Goal: Entertainment & Leisure: Consume media (video, audio)

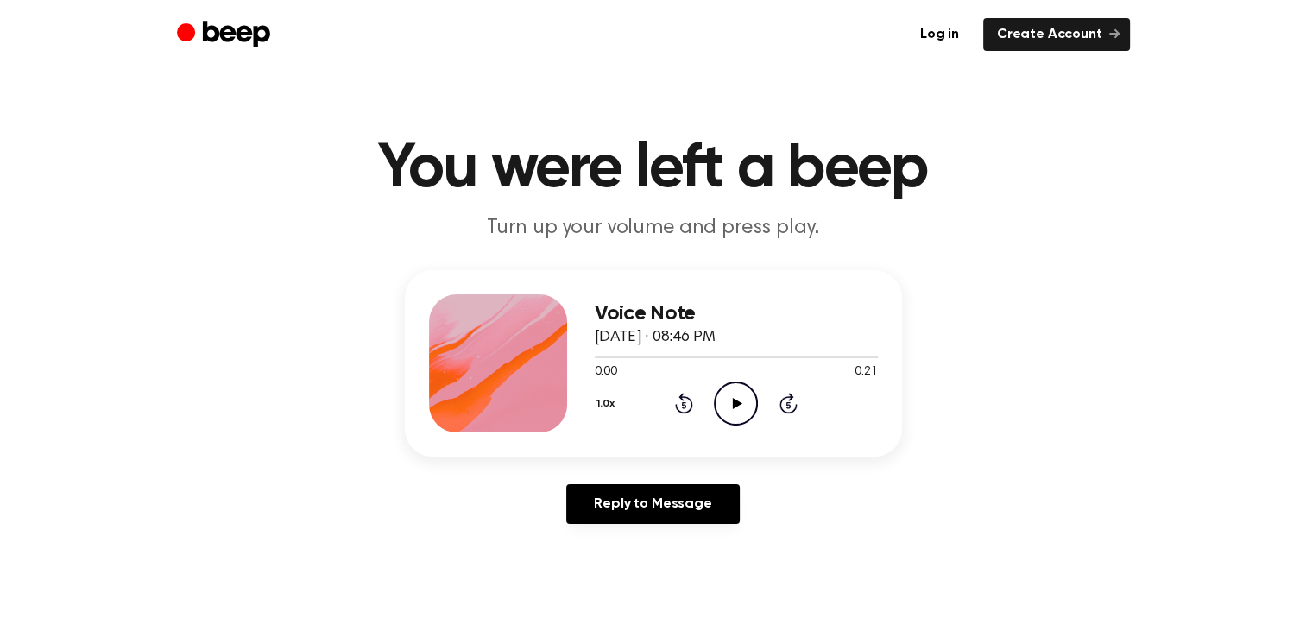
click at [725, 404] on icon "Play Audio" at bounding box center [736, 404] width 44 height 44
click at [742, 399] on icon "Pause Audio" at bounding box center [736, 404] width 44 height 44
click at [736, 406] on icon at bounding box center [737, 403] width 9 height 11
click at [732, 401] on icon at bounding box center [736, 403] width 8 height 11
